Goal: Task Accomplishment & Management: Use online tool/utility

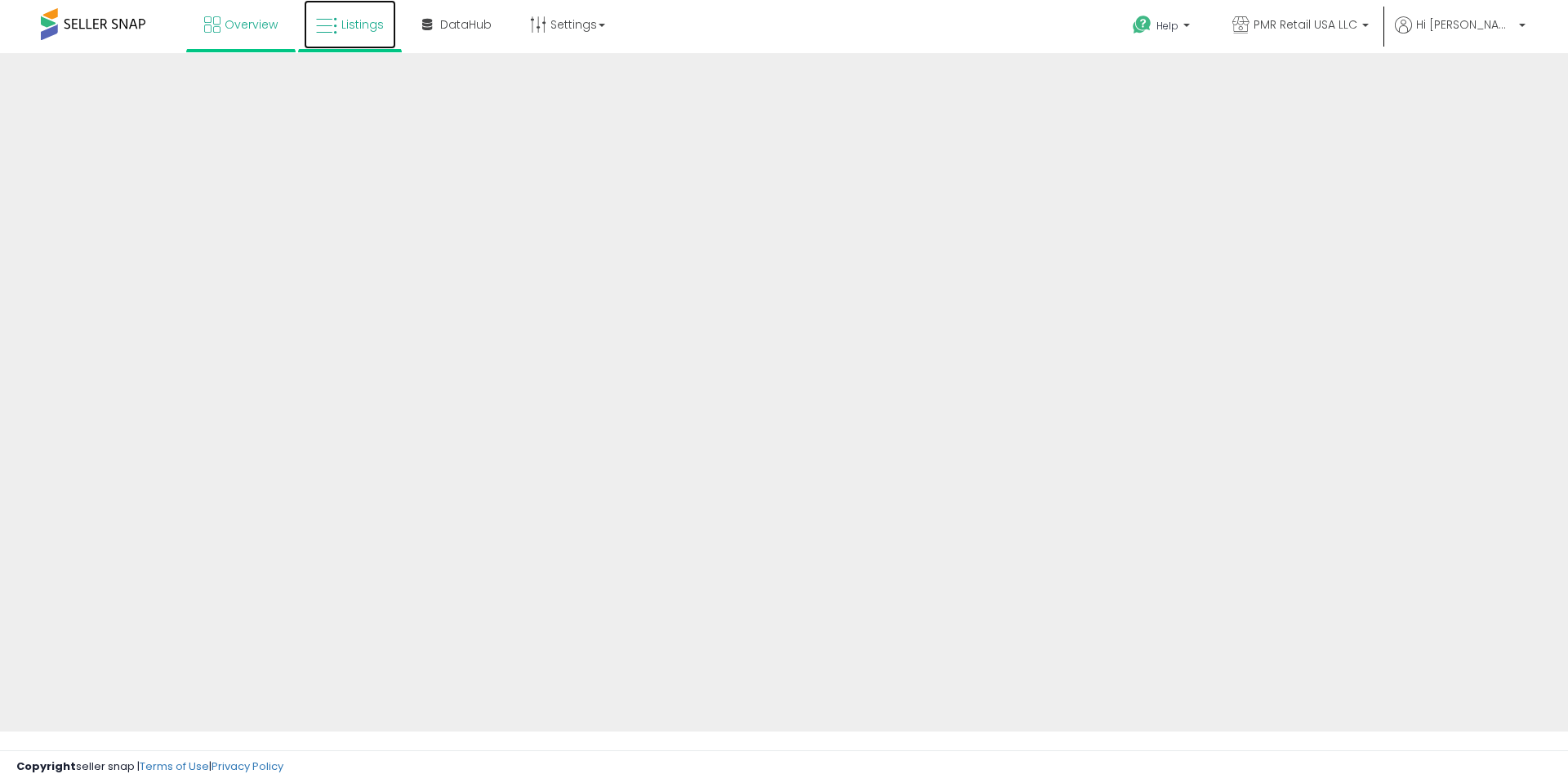
click at [354, 35] on link "Listings" at bounding box center [350, 24] width 93 height 49
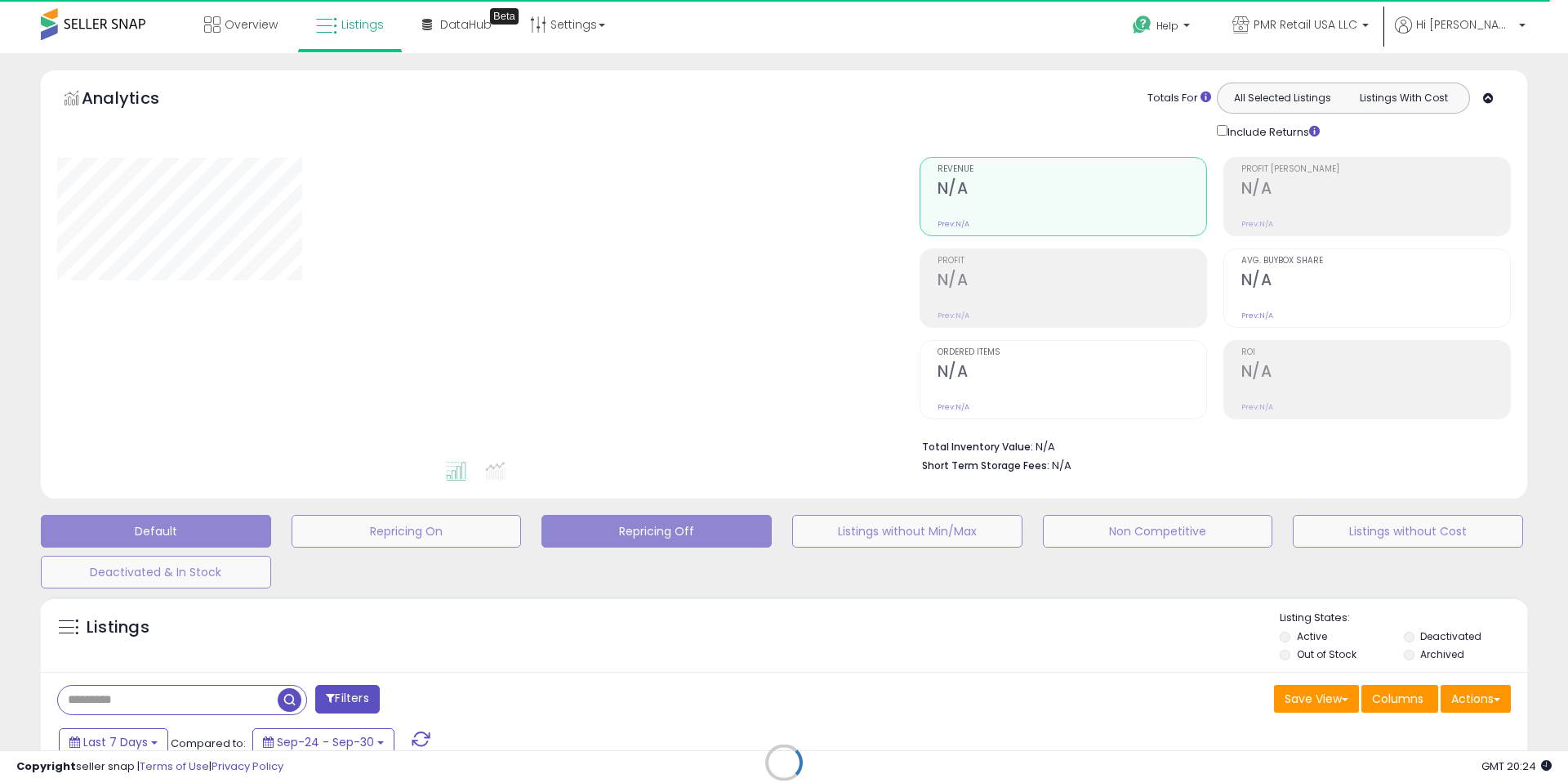
click at [692, 541] on button "Repricing Off" at bounding box center [657, 531] width 230 height 32
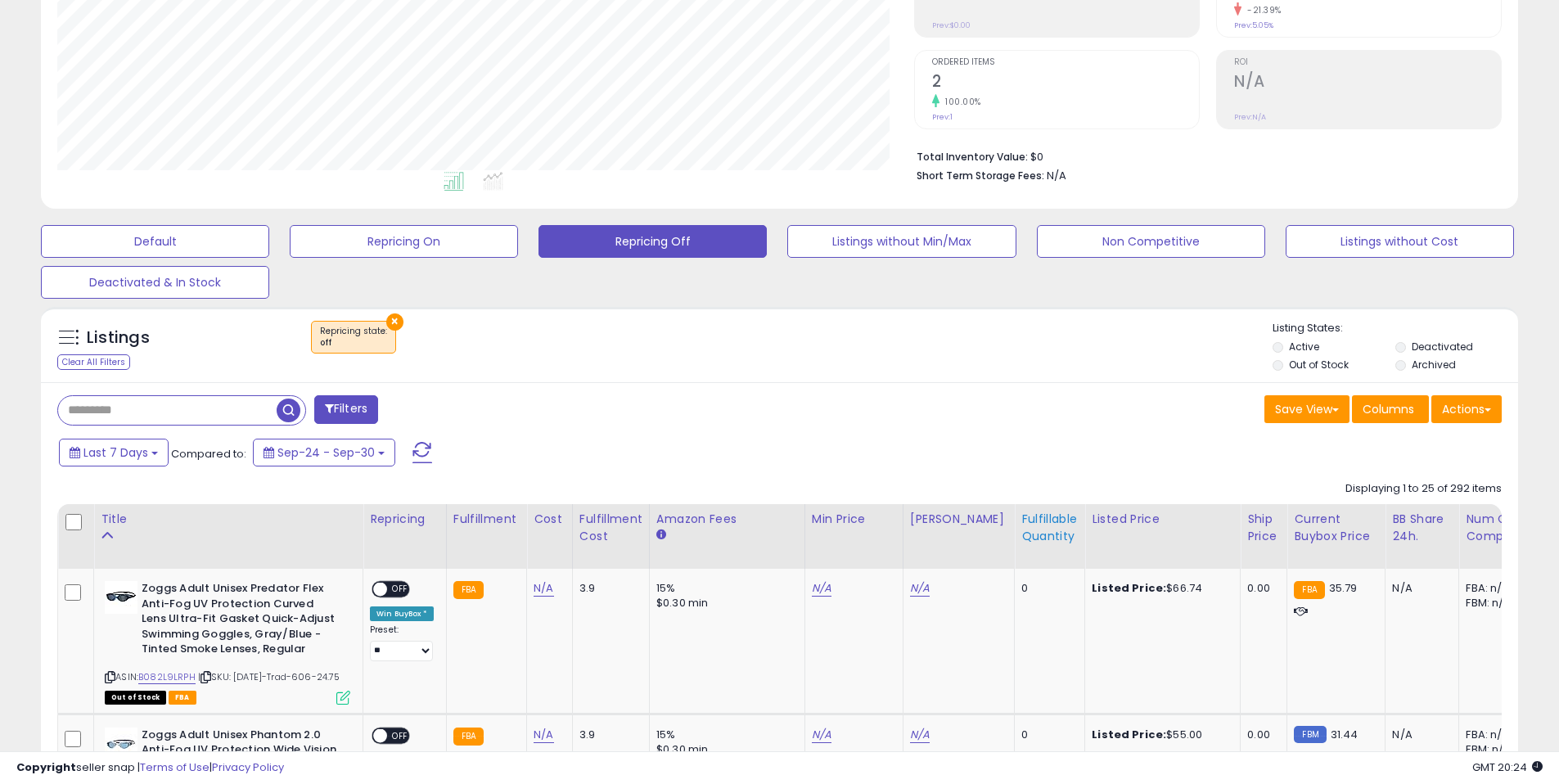
scroll to position [336, 857]
click at [1021, 518] on div "Fulfillable Quantity" at bounding box center [1049, 527] width 57 height 34
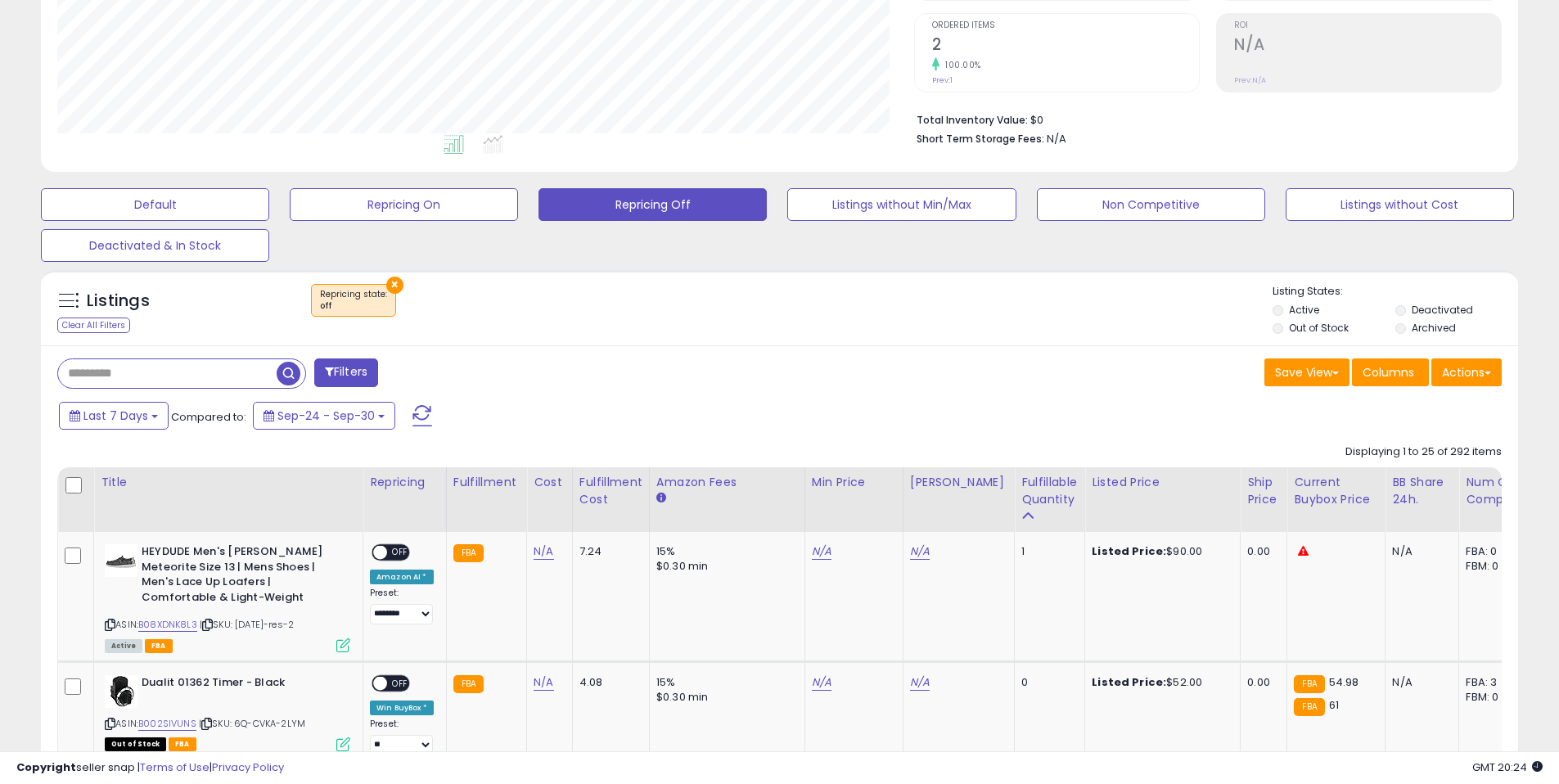
scroll to position [330, 0]
